Goal: Task Accomplishment & Management: Use online tool/utility

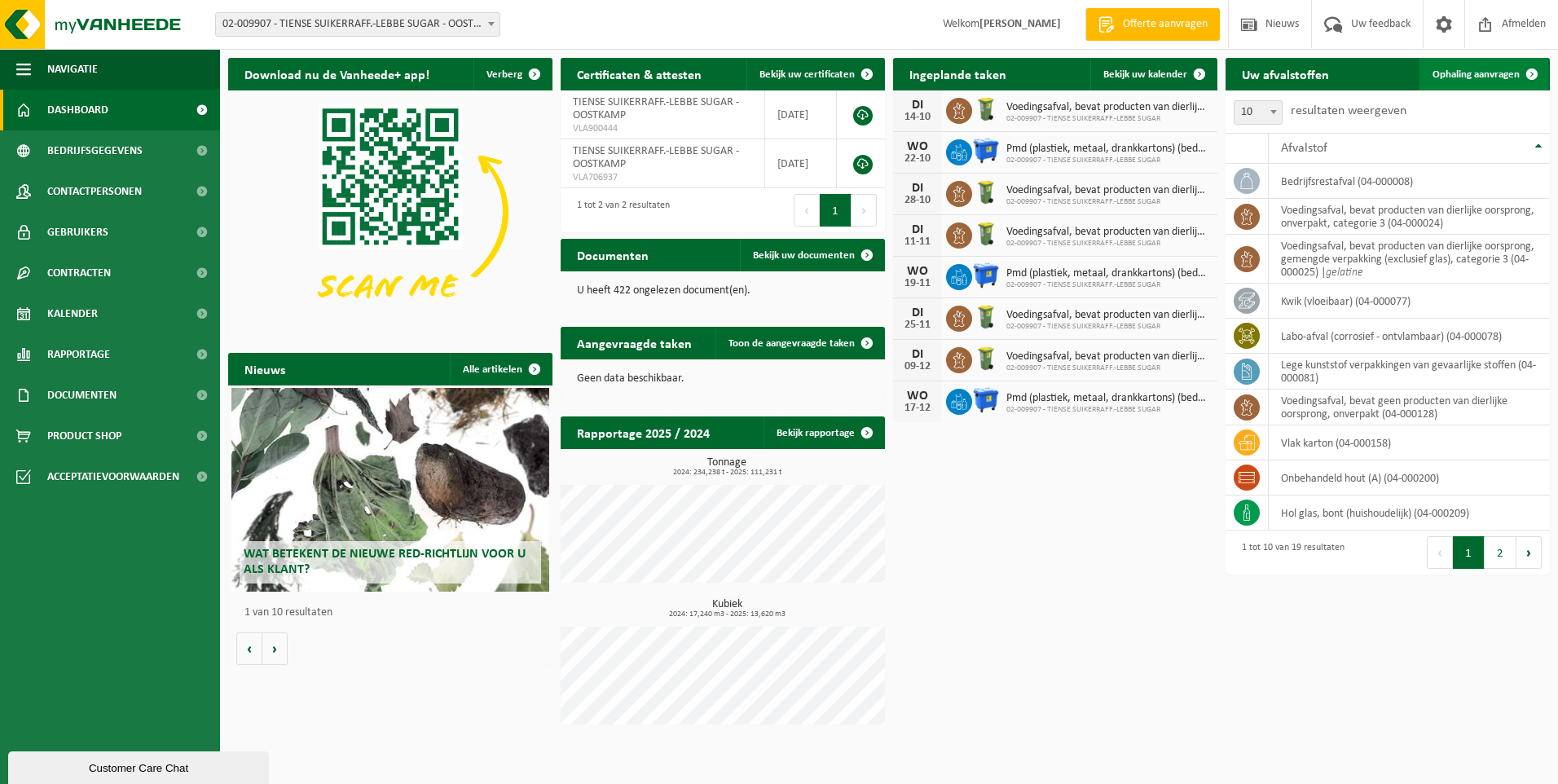
click at [1472, 78] on span "Ophaling aanvragen" at bounding box center [1476, 75] width 87 height 11
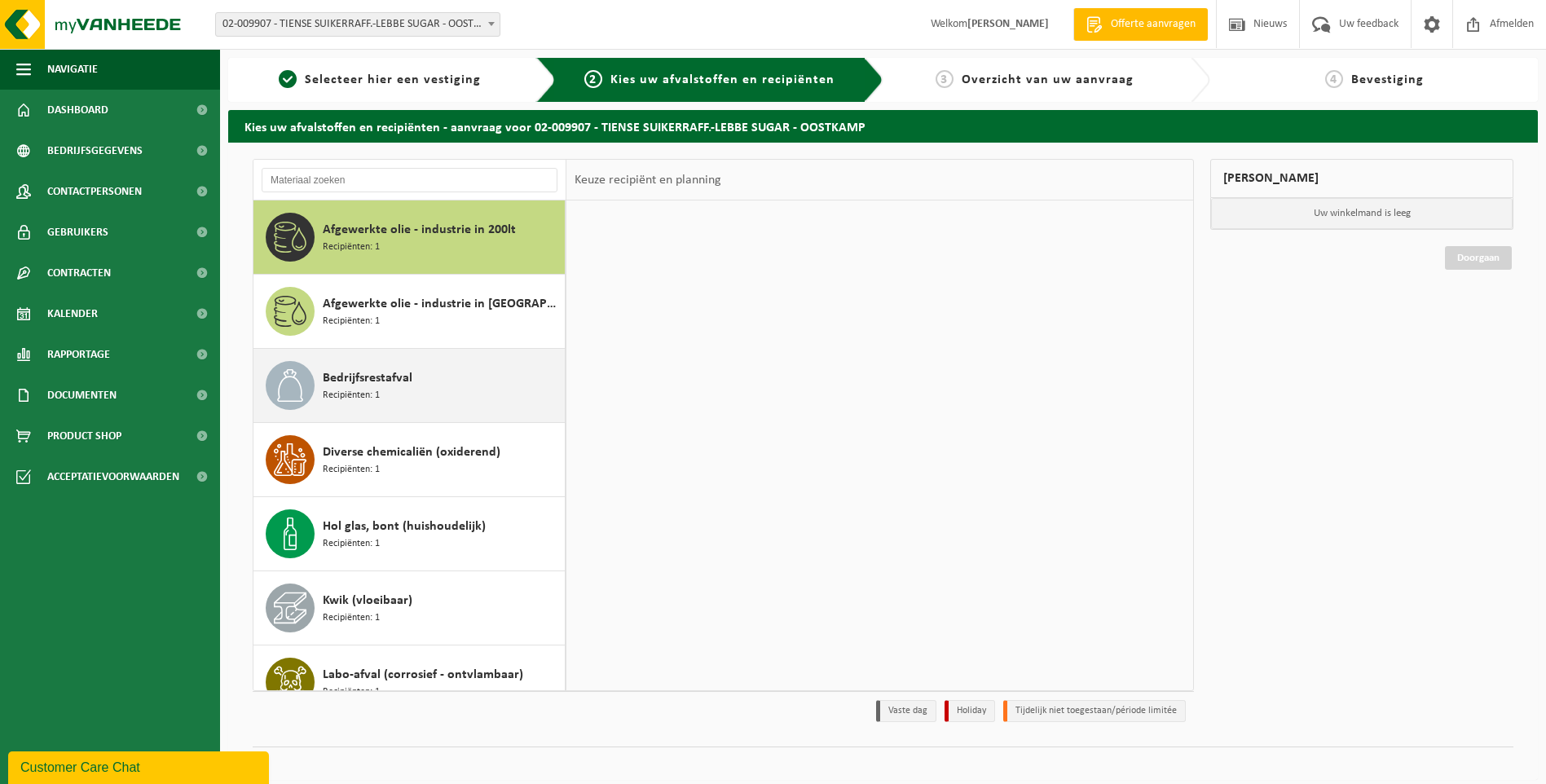
click at [428, 393] on div "Bedrijfsrestafval Recipiënten: 1" at bounding box center [442, 385] width 238 height 49
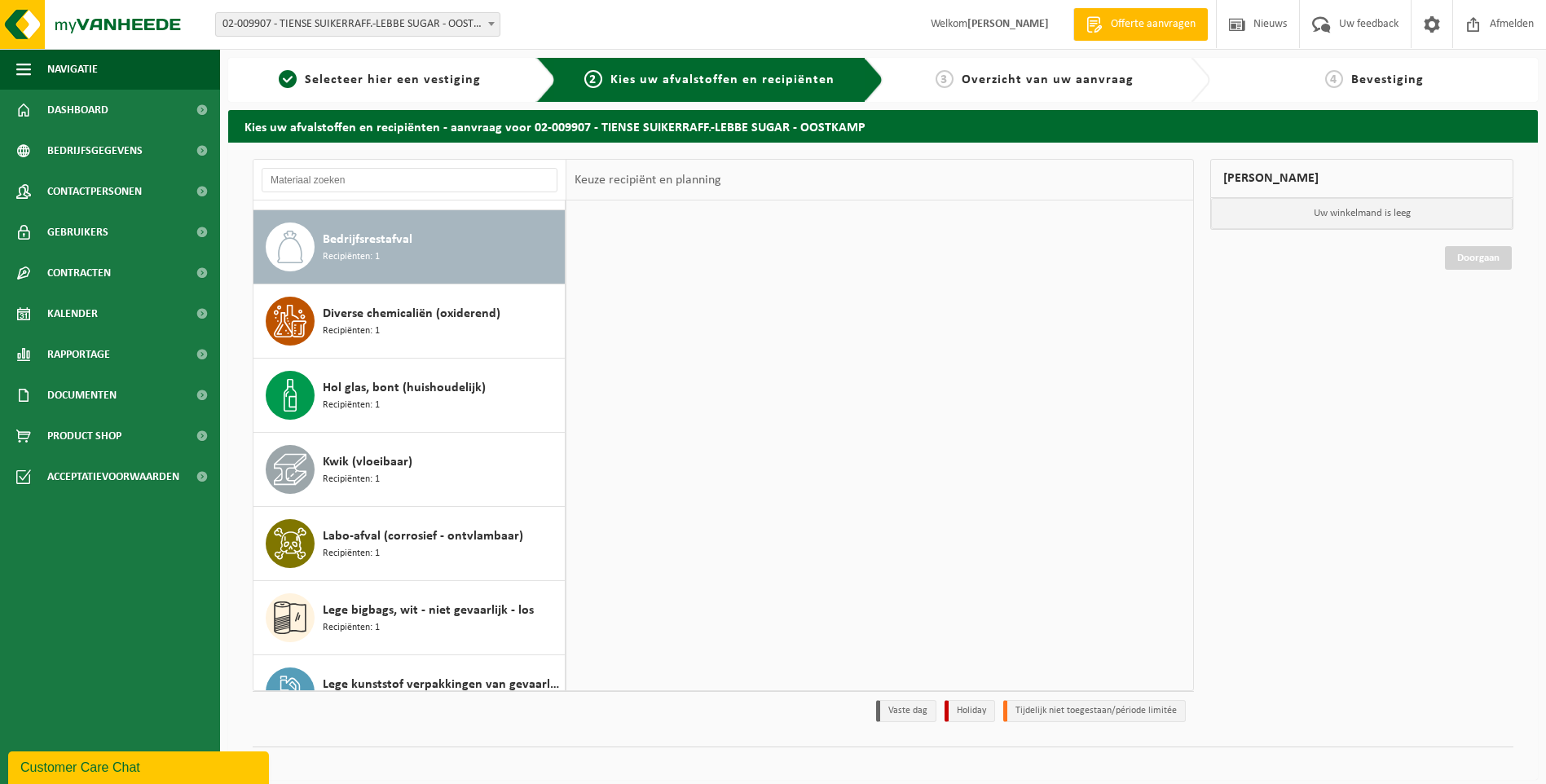
scroll to position [148, 0]
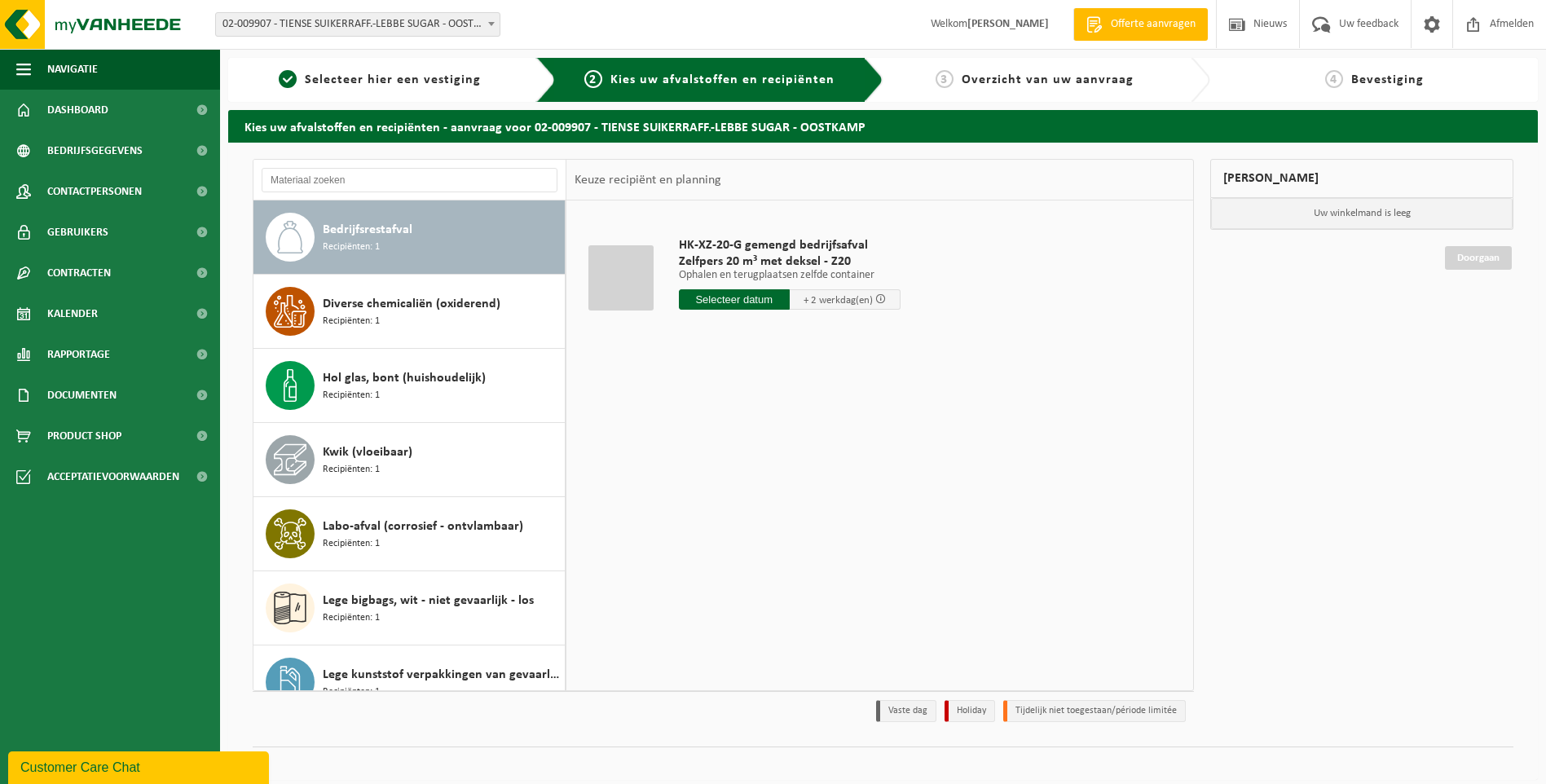
click at [757, 302] on input "text" at bounding box center [734, 299] width 111 height 20
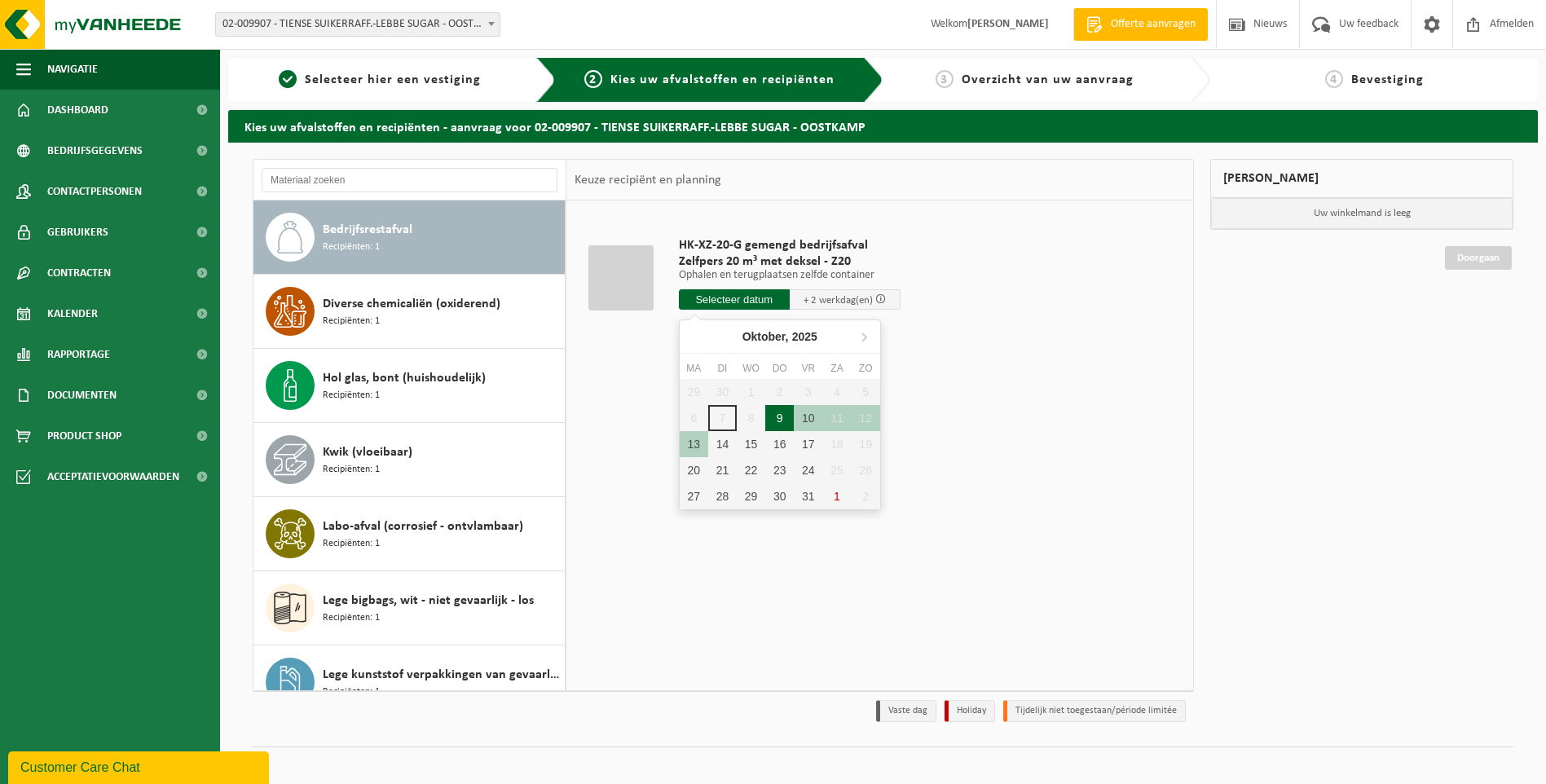
click at [774, 415] on div "9" at bounding box center [779, 418] width 28 height 26
type input "Van 2025-10-09"
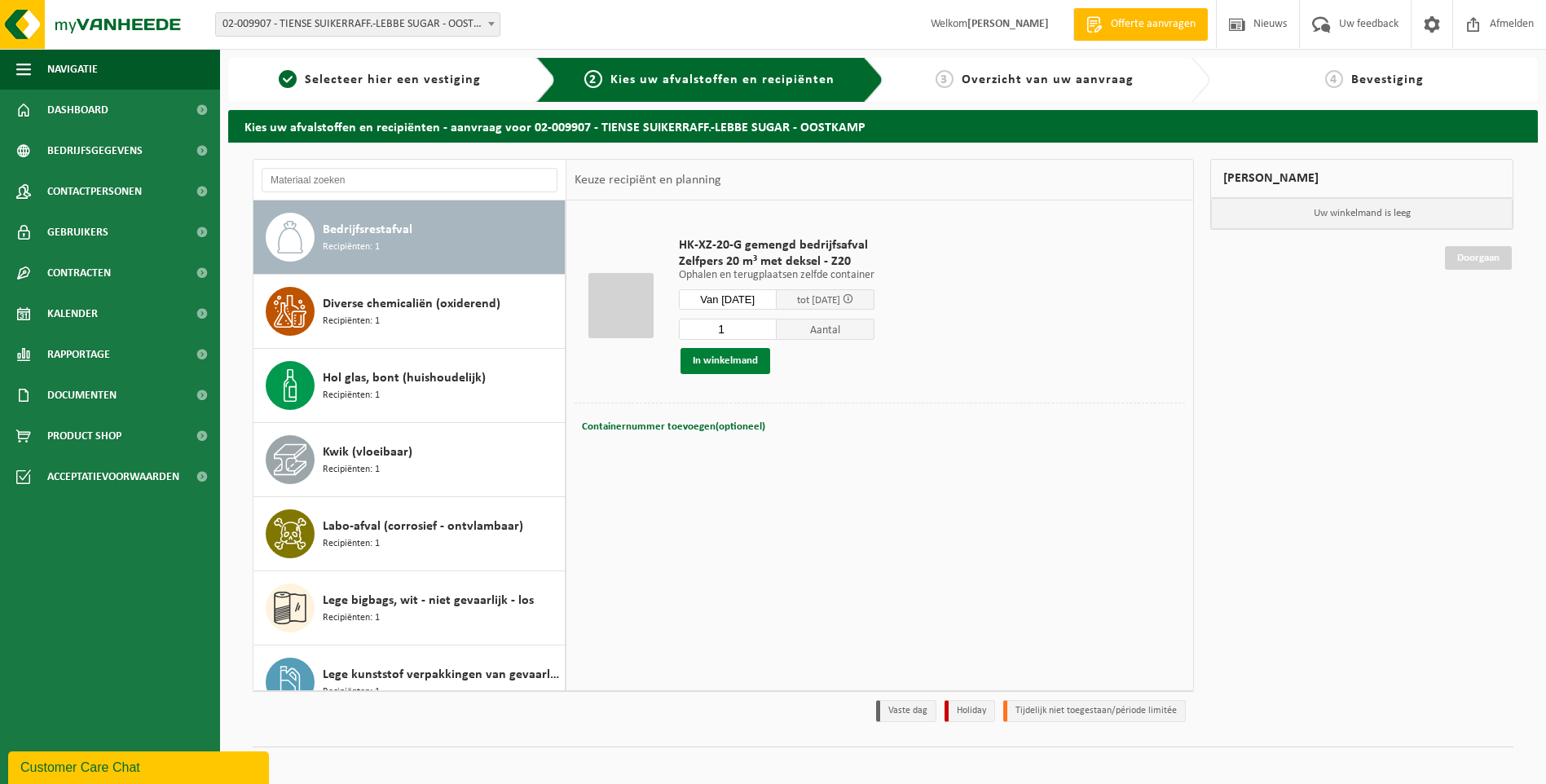
click at [725, 353] on button "In winkelmand" at bounding box center [725, 361] width 90 height 26
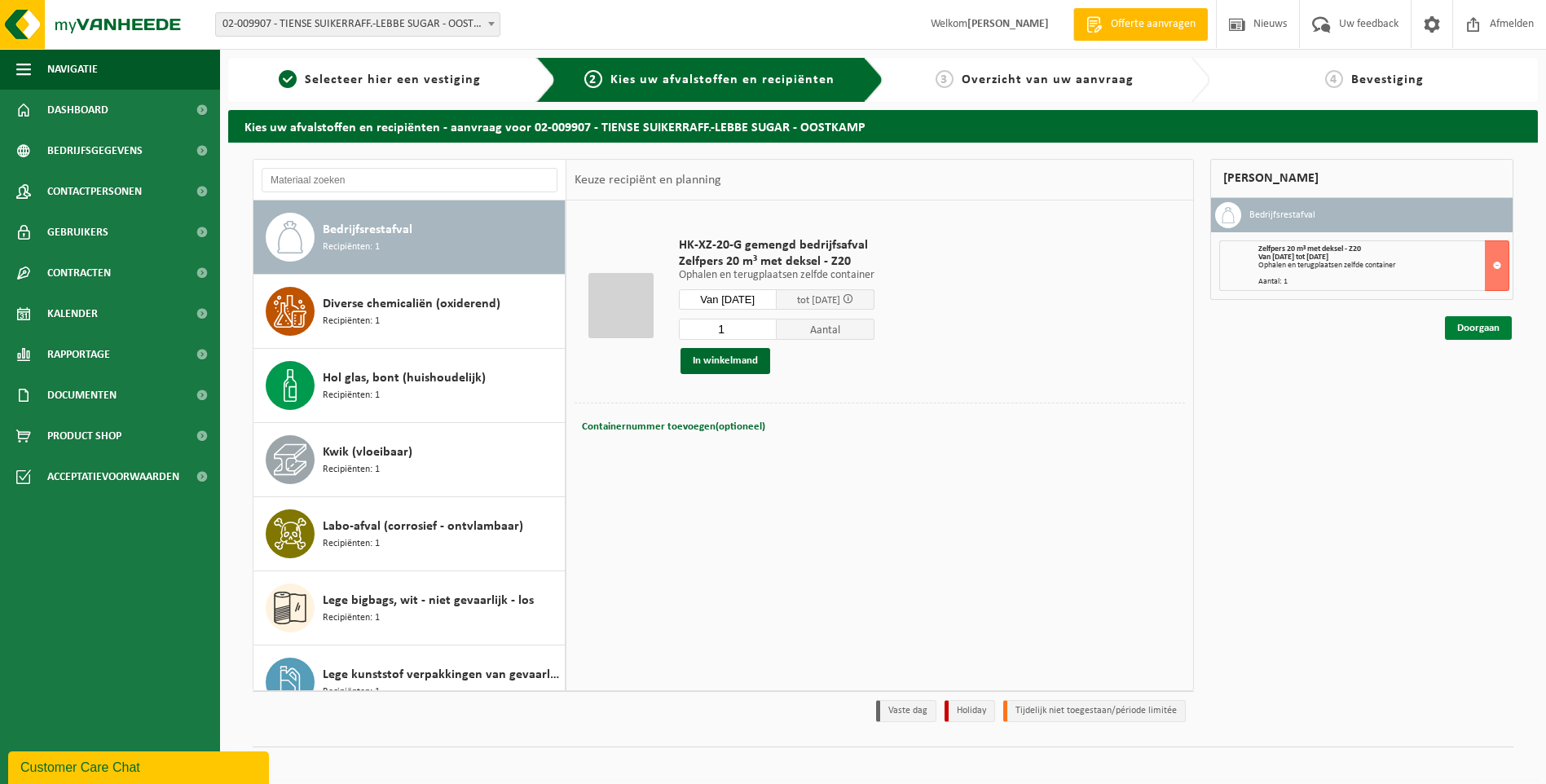
click at [1459, 332] on link "Doorgaan" at bounding box center [1479, 327] width 67 height 24
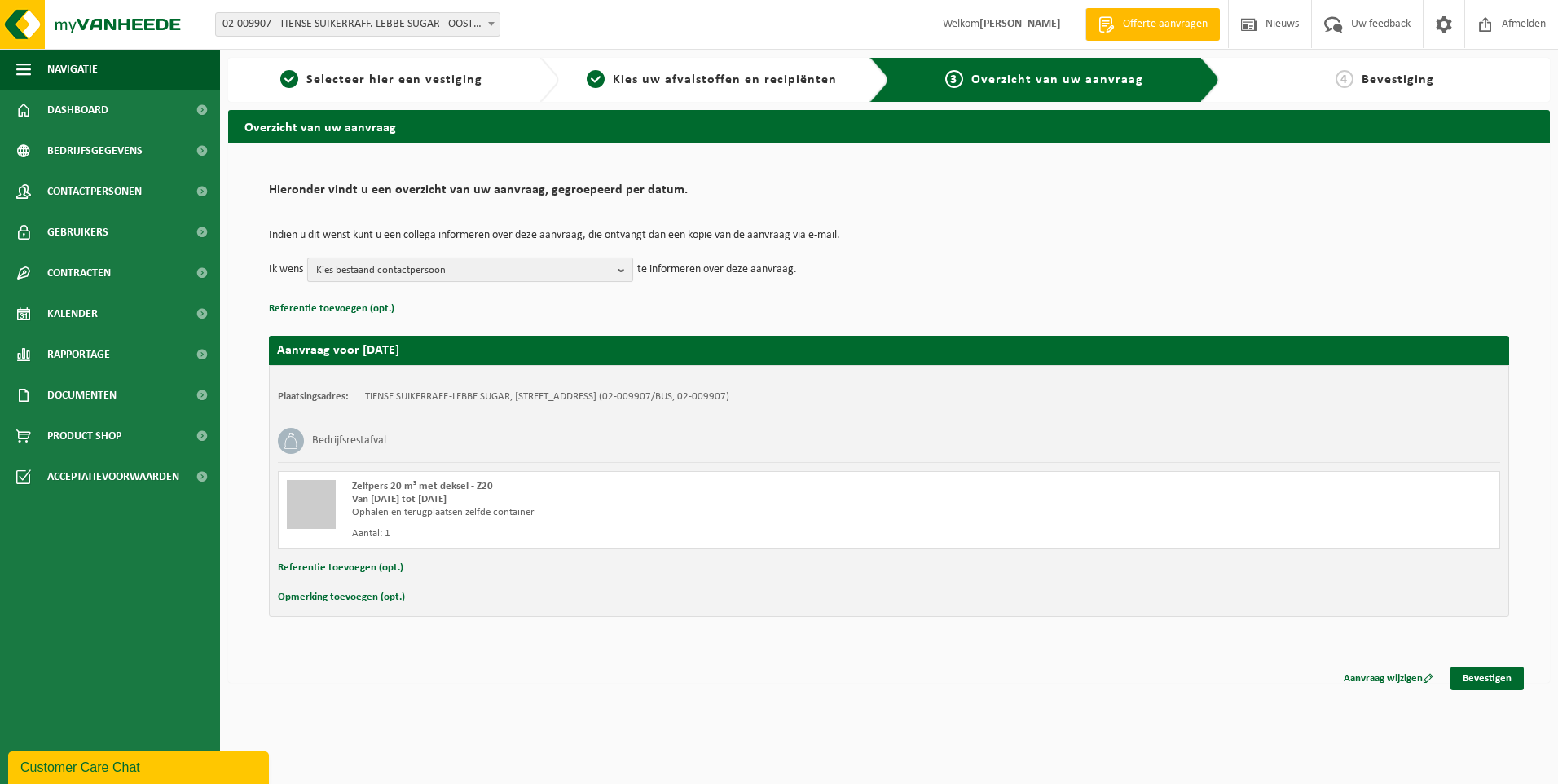
click at [625, 274] on b "button" at bounding box center [625, 270] width 15 height 23
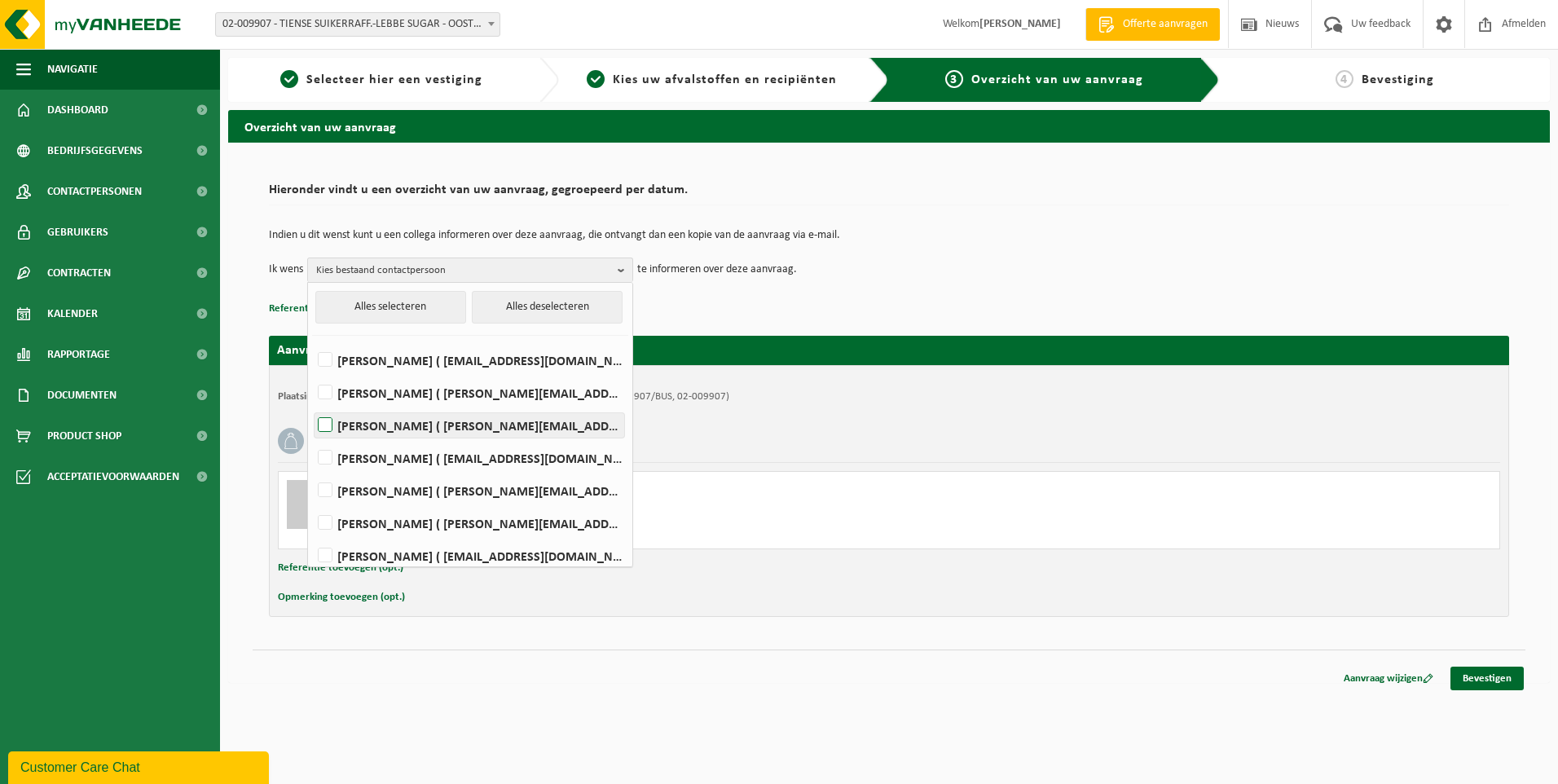
click at [452, 422] on label "MICHAEL DECEUNINCK ( michael.deceuninck@raftir.be )" at bounding box center [469, 425] width 310 height 25
click at [312, 405] on input "MICHAEL DECEUNINCK ( michael.deceuninck@raftir.be )" at bounding box center [311, 404] width 1 height 1
checkbox input "true"
click at [875, 279] on td "Ik wens MICHAEL DECEUNINCK Alles selecteren Alles deselecteren Mario Ameeuw ( m…" at bounding box center [889, 270] width 1240 height 25
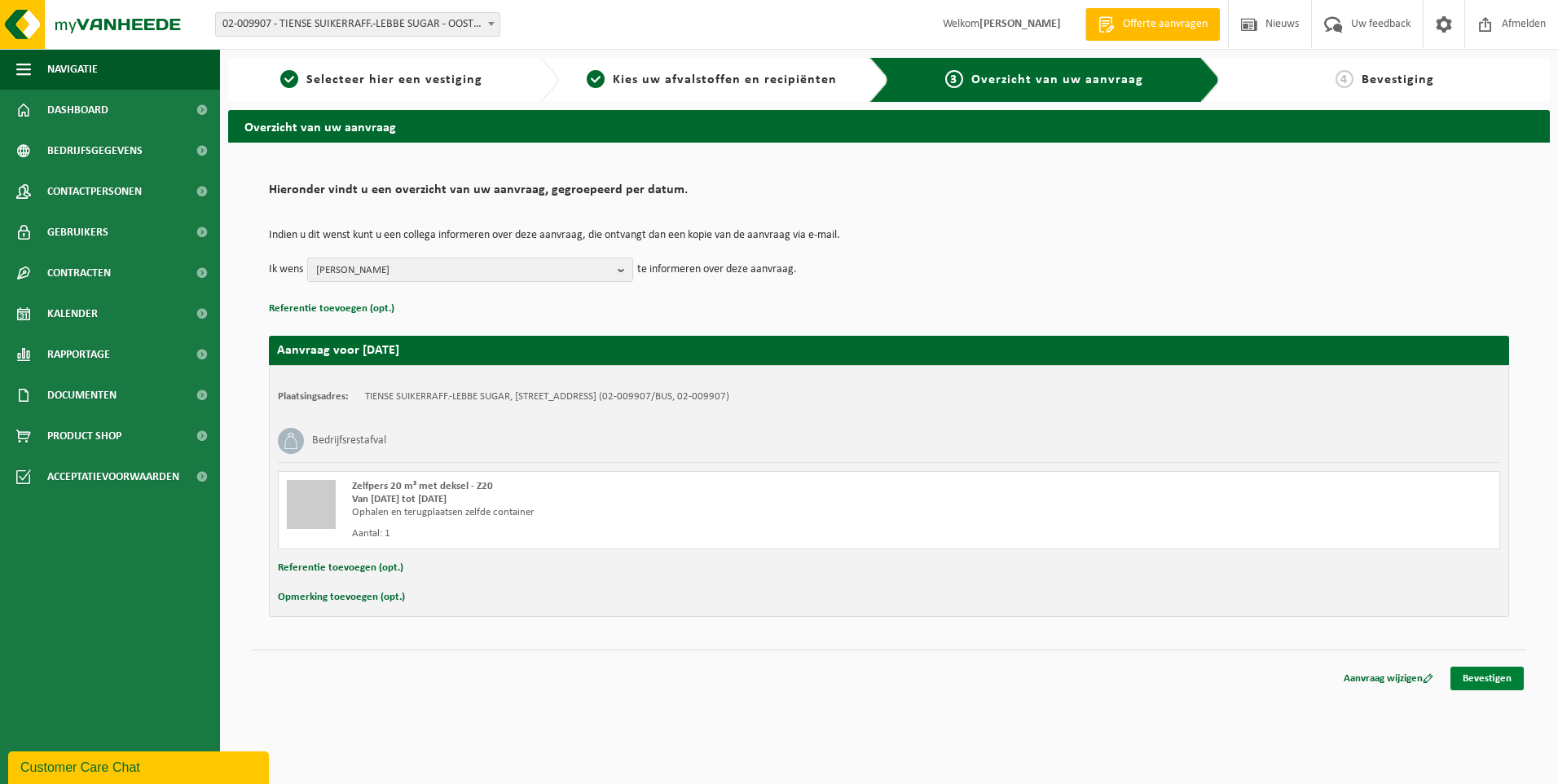
click at [1471, 679] on link "Bevestigen" at bounding box center [1487, 678] width 73 height 24
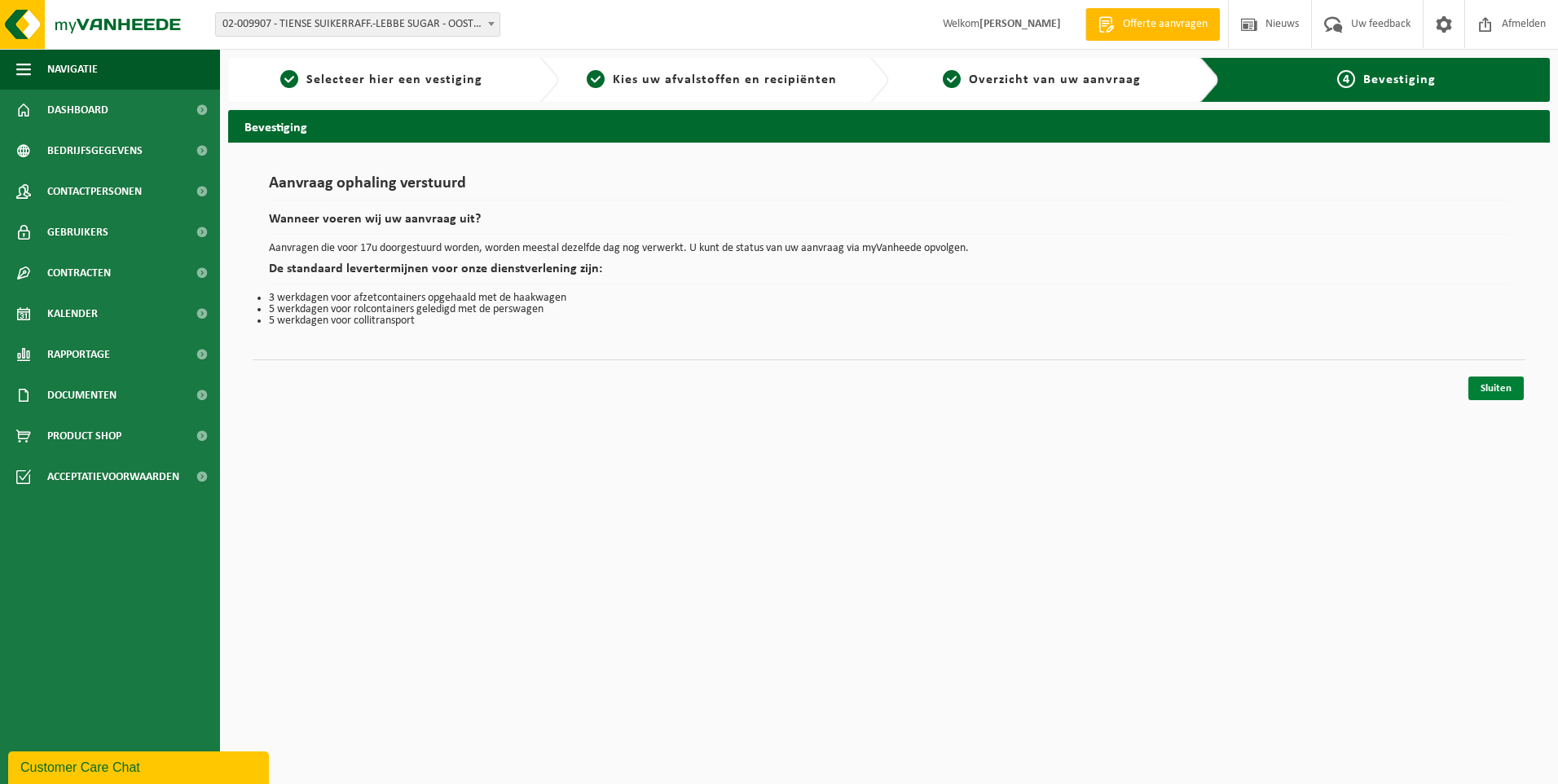
click at [1500, 392] on link "Sluiten" at bounding box center [1496, 388] width 56 height 24
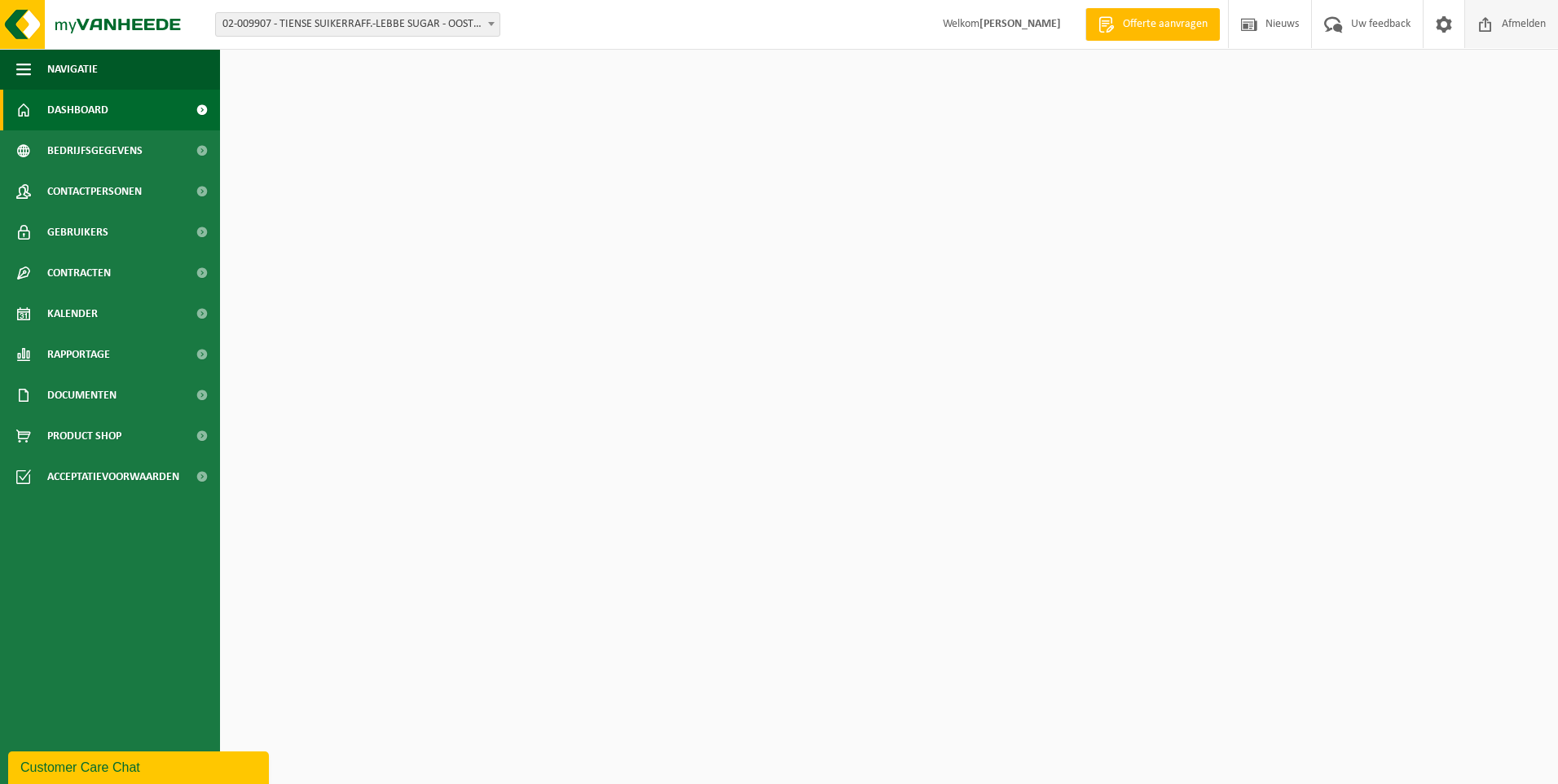
click at [1515, 25] on span "Afmelden" at bounding box center [1524, 24] width 52 height 48
